Goal: Information Seeking & Learning: Learn about a topic

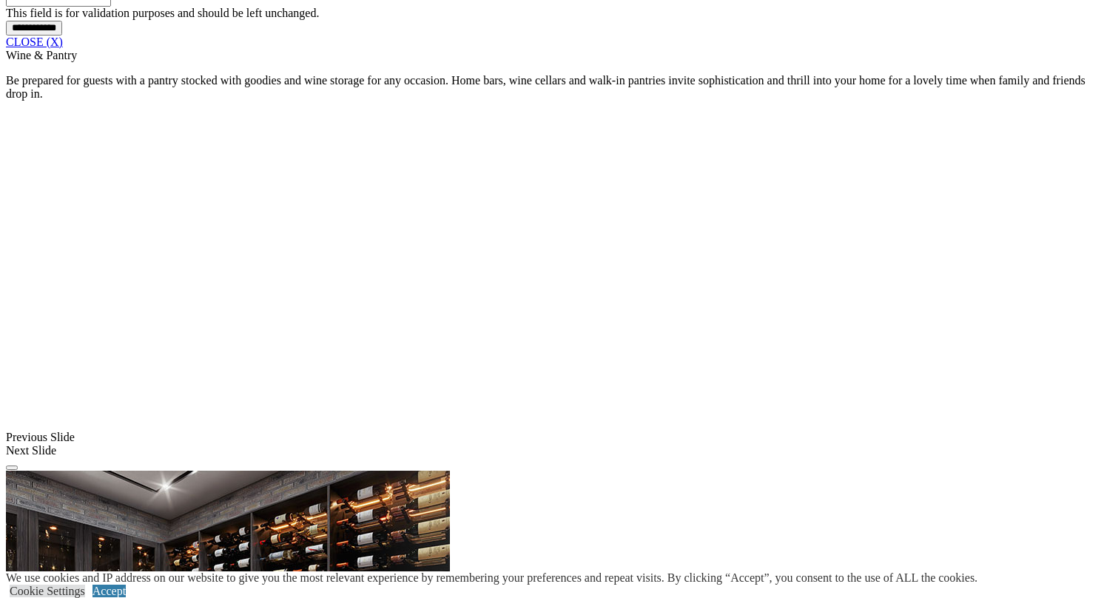
scroll to position [1340, 0]
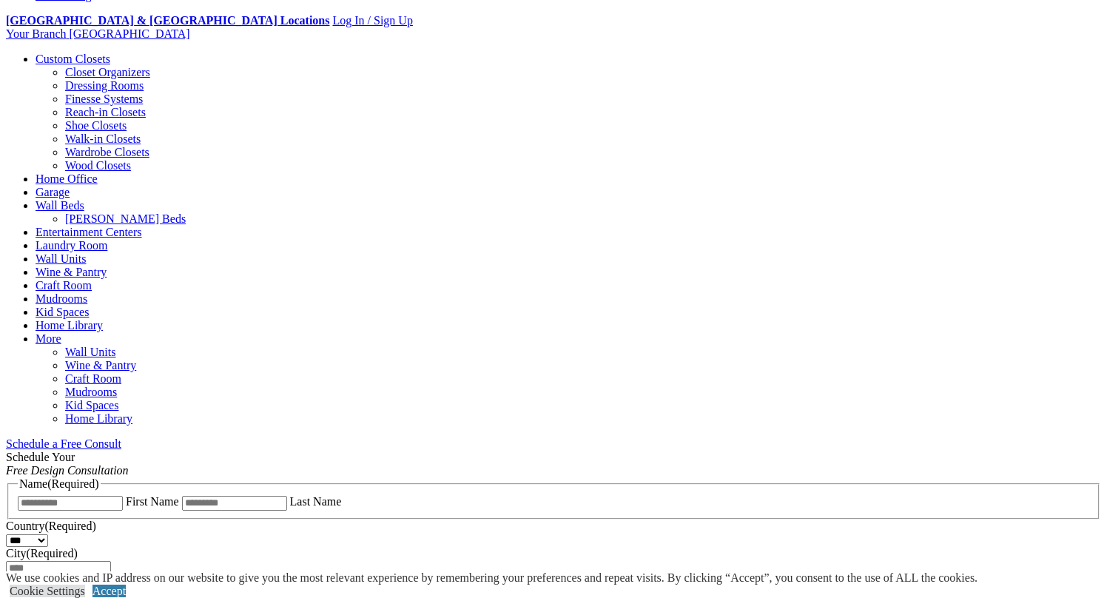
scroll to position [0, 0]
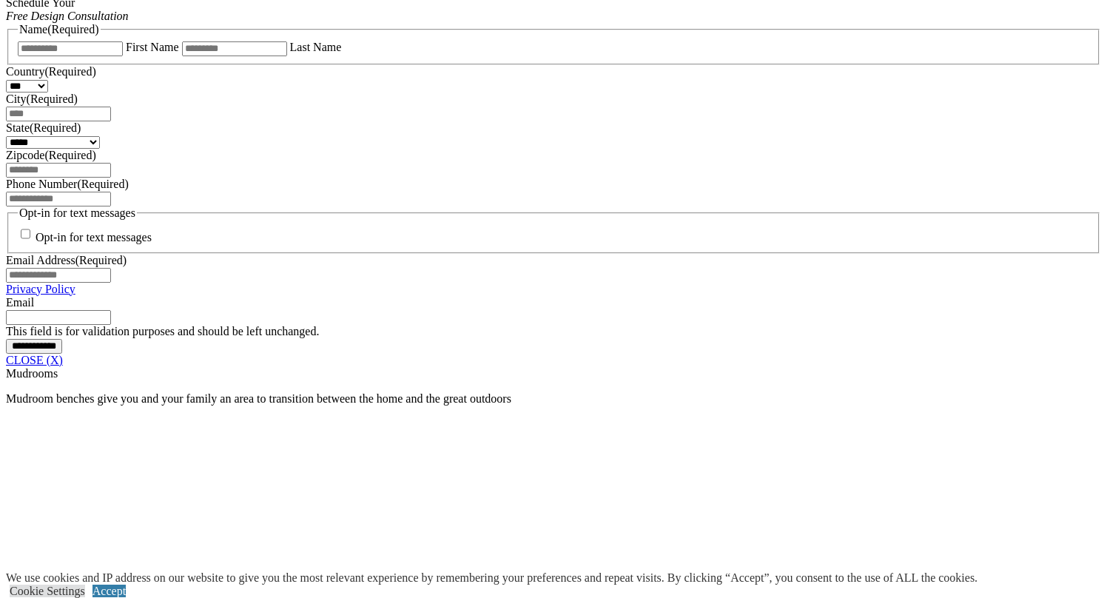
scroll to position [1010, 0]
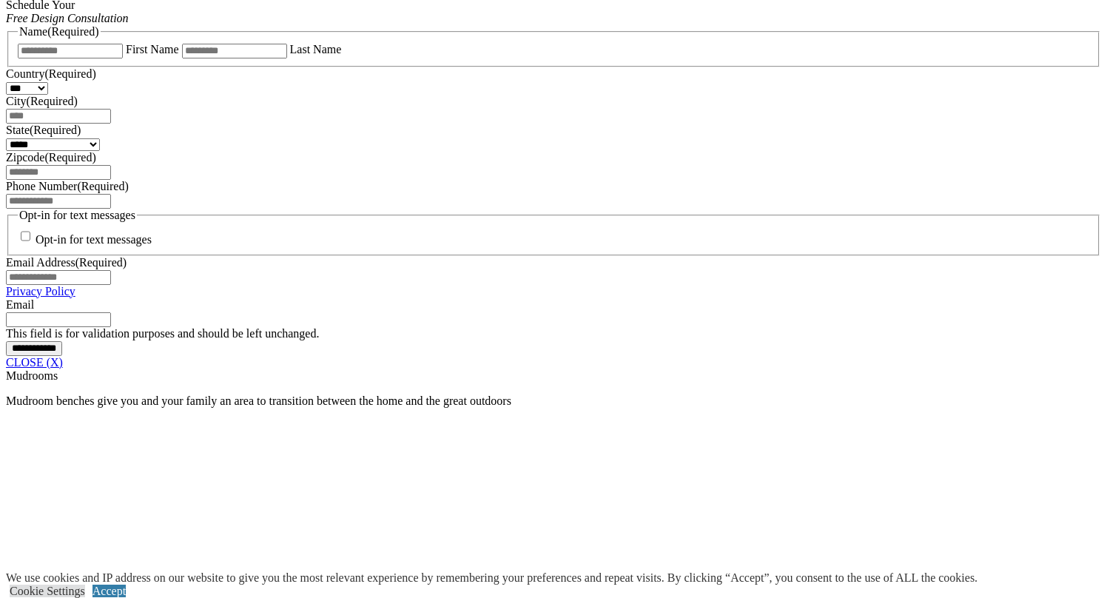
click at [63, 369] on link "CLOSE (X)" at bounding box center [34, 362] width 57 height 13
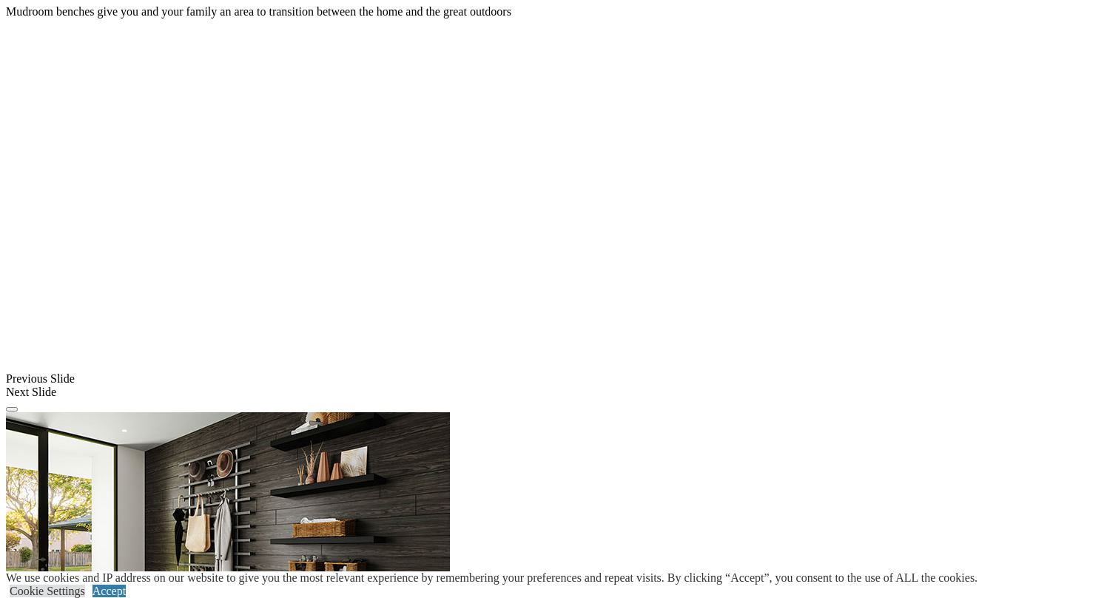
scroll to position [1031, 0]
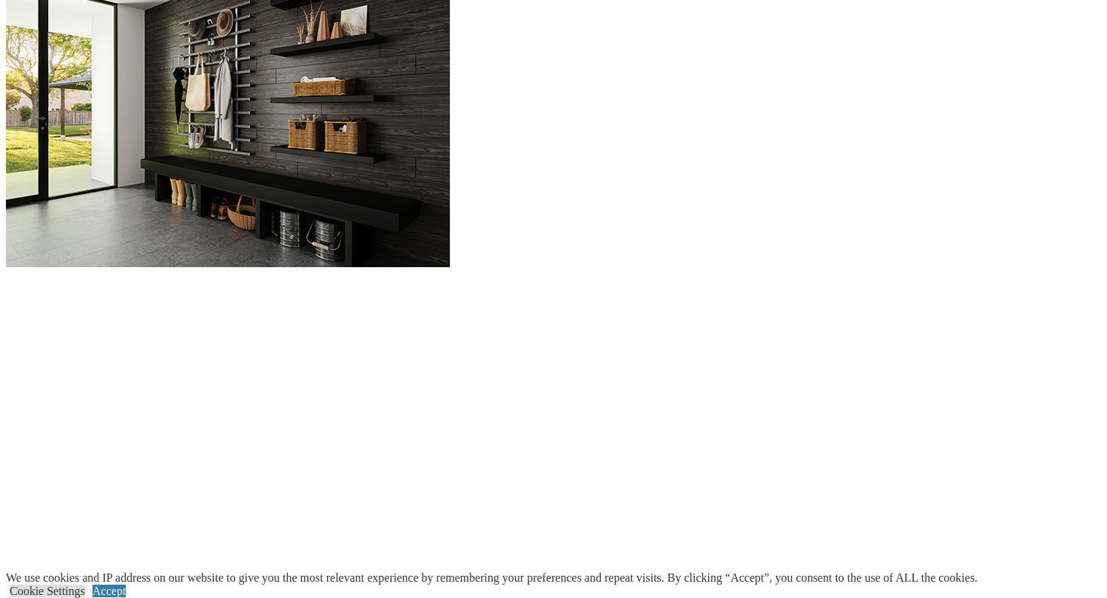
scroll to position [1295, 0]
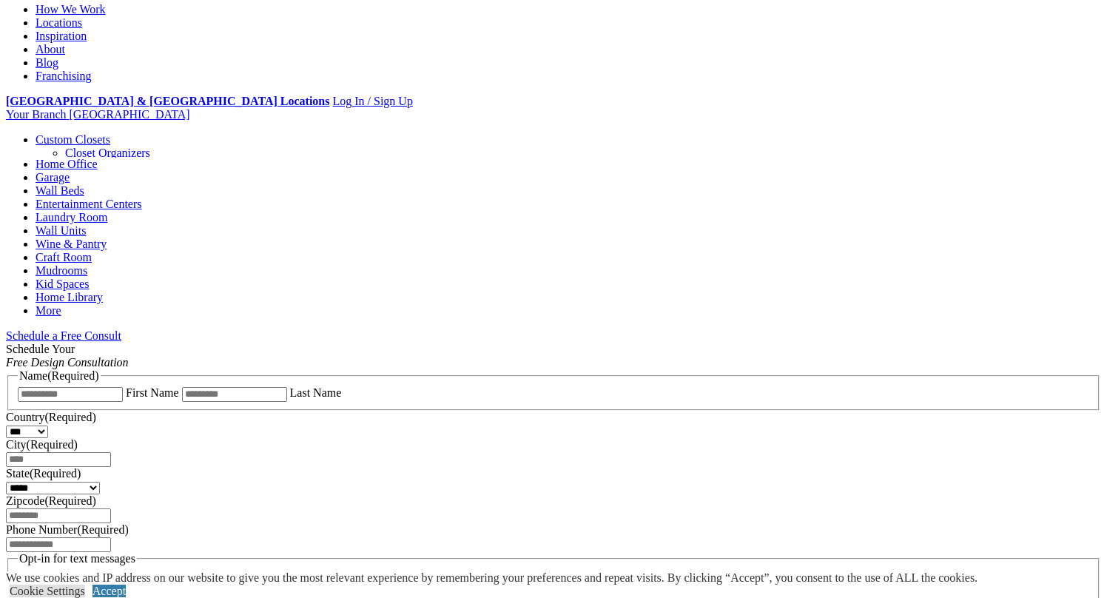
scroll to position [0, 0]
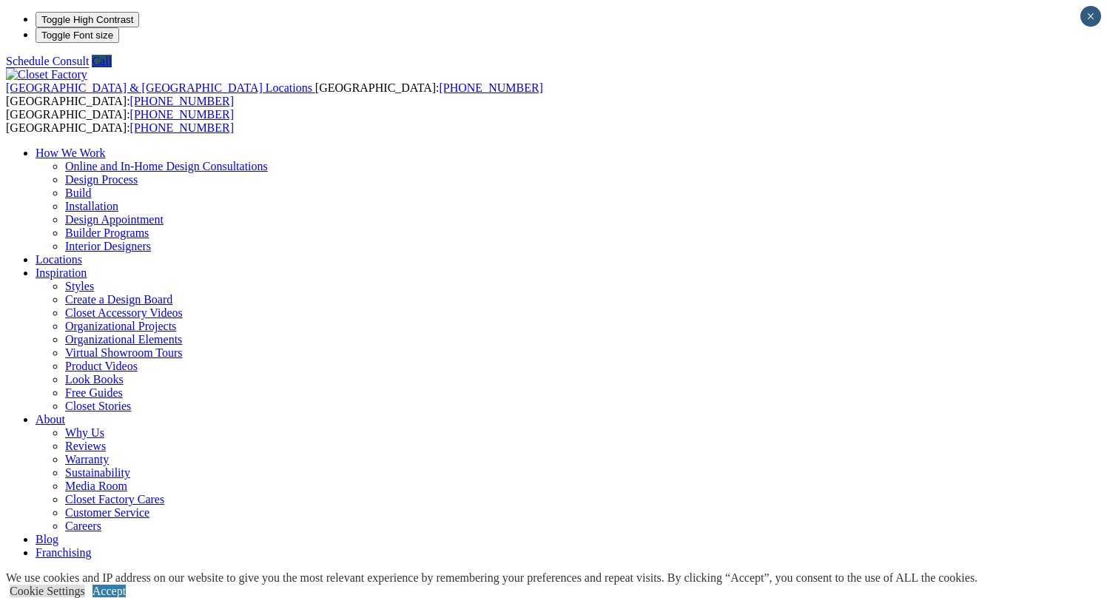
scroll to position [7, 0]
